Goal: Find contact information: Find contact information

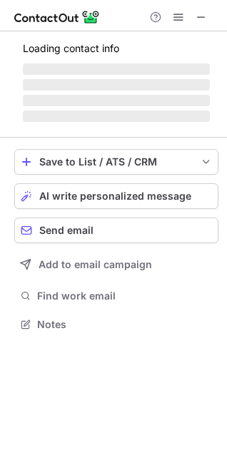
scroll to position [310, 227]
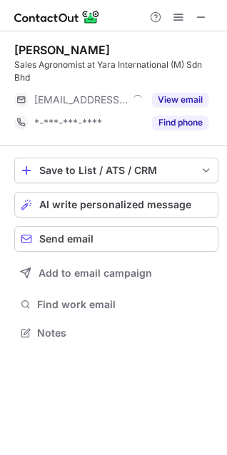
scroll to position [323, 227]
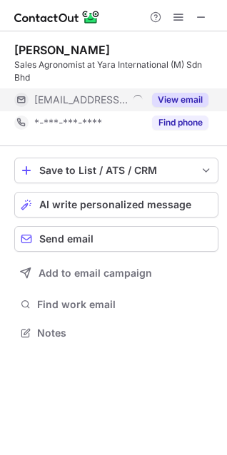
click at [173, 100] on button "View email" at bounding box center [180, 100] width 56 height 14
click at [107, 100] on span "tan.xi@yara.com" at bounding box center [115, 99] width 163 height 13
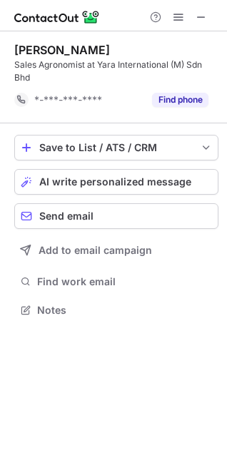
scroll to position [300, 227]
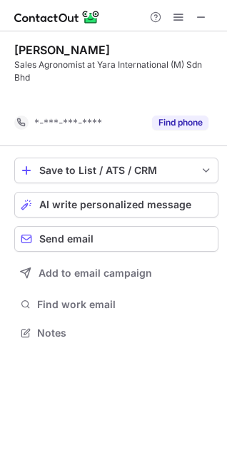
scroll to position [300, 227]
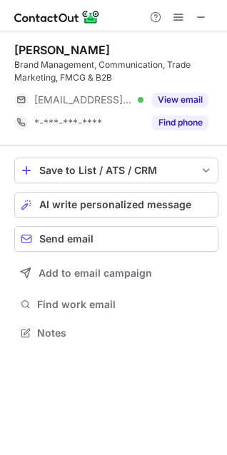
scroll to position [323, 227]
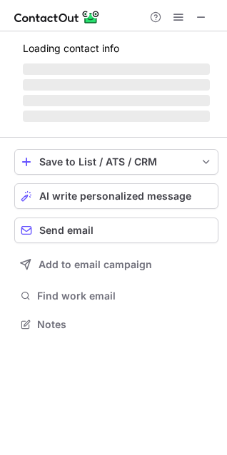
scroll to position [323, 227]
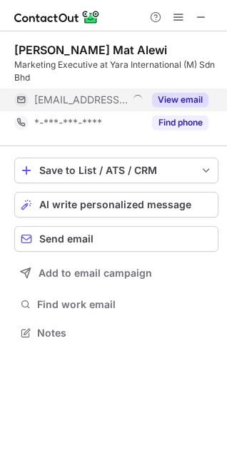
click at [195, 99] on button "View email" at bounding box center [180, 100] width 56 height 14
click at [194, 98] on div "nur.alewi@yara.com" at bounding box center [121, 99] width 174 height 13
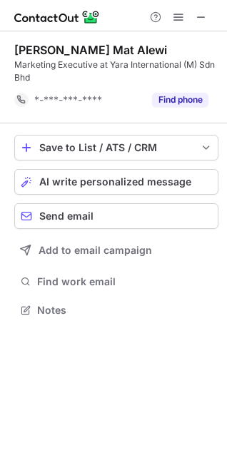
scroll to position [300, 227]
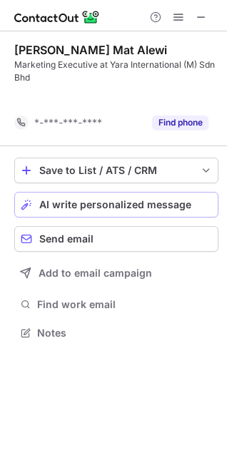
scroll to position [300, 227]
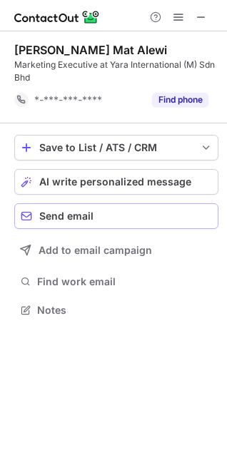
click at [85, 223] on button "Send email" at bounding box center [116, 216] width 204 height 26
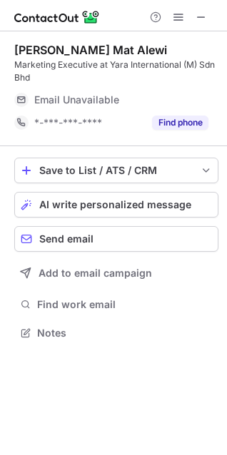
scroll to position [323, 227]
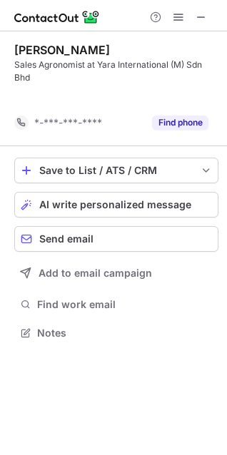
scroll to position [300, 227]
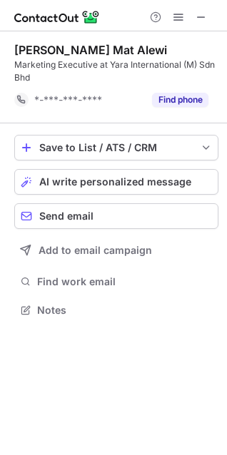
scroll to position [300, 227]
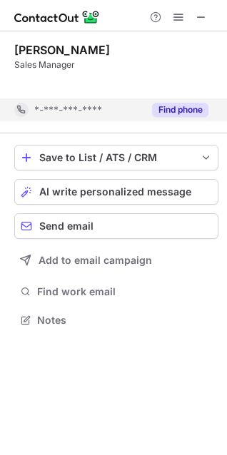
scroll to position [287, 227]
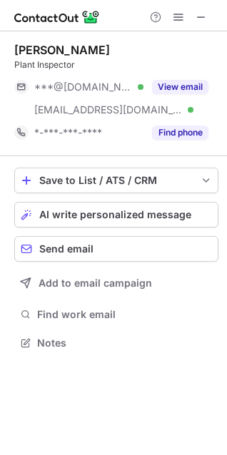
scroll to position [333, 227]
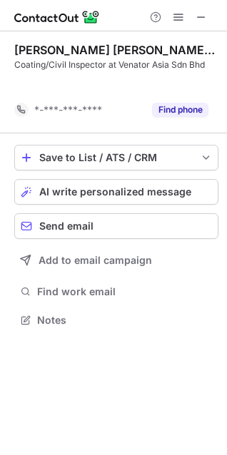
scroll to position [287, 227]
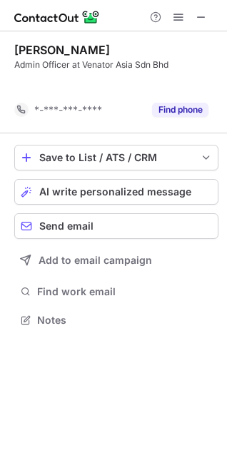
scroll to position [287, 227]
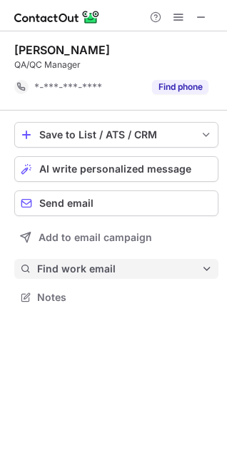
scroll to position [287, 227]
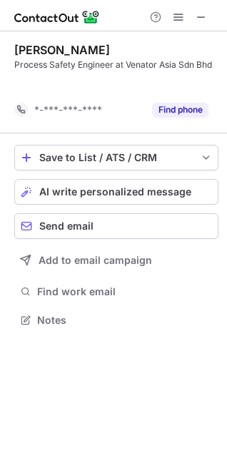
scroll to position [287, 227]
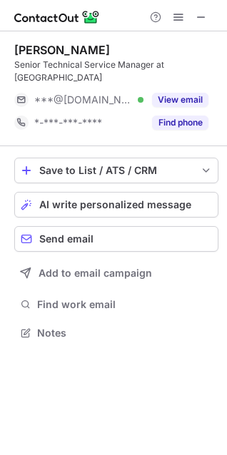
scroll to position [310, 227]
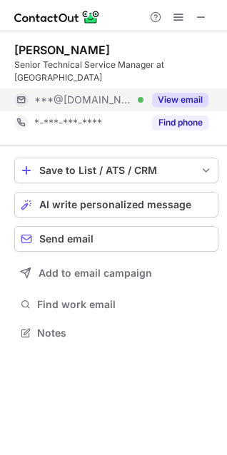
click at [175, 93] on button "View email" at bounding box center [180, 100] width 56 height 14
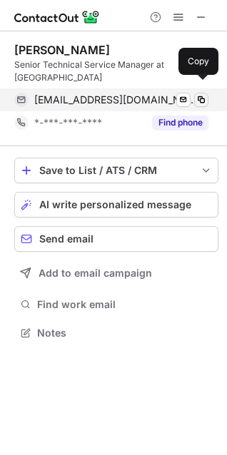
click at [202, 94] on span at bounding box center [200, 99] width 11 height 11
